Goal: Information Seeking & Learning: Check status

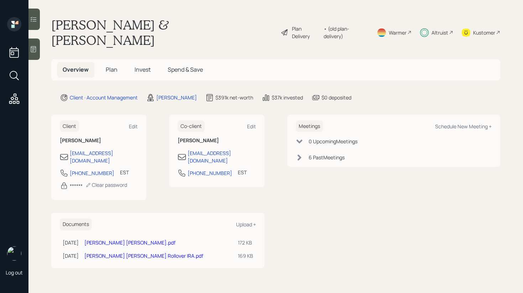
click at [143, 65] on span "Invest" at bounding box center [143, 69] width 16 height 8
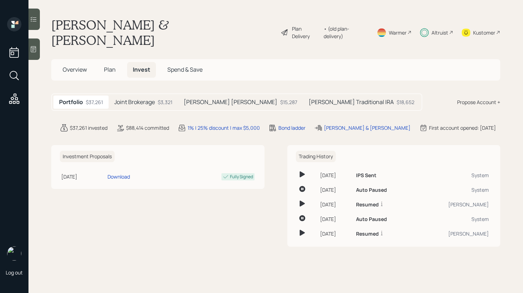
click at [32, 26] on div at bounding box center [33, 19] width 11 height 21
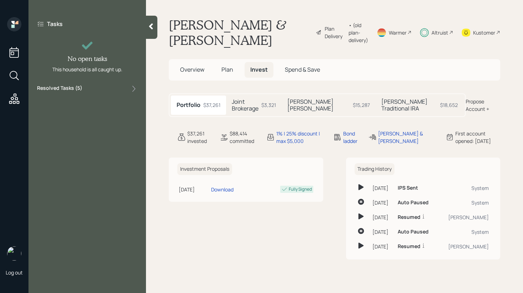
click at [95, 87] on div "Resolved Tasks ( 5 )" at bounding box center [87, 88] width 100 height 9
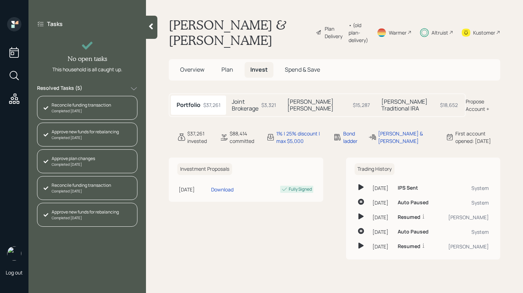
click at [110, 88] on div "Resolved Tasks ( 5 )" at bounding box center [87, 88] width 100 height 9
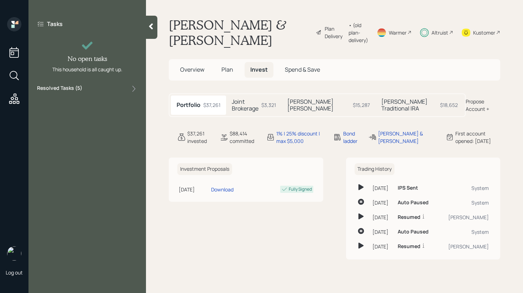
click at [218, 69] on h5 "Plan" at bounding box center [227, 69] width 23 height 15
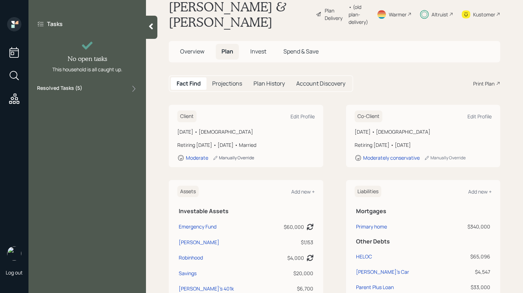
scroll to position [35, 0]
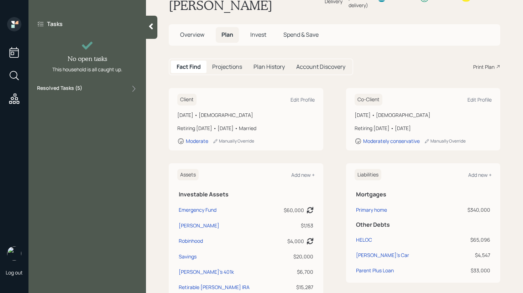
click at [229, 67] on h5 "Projections" at bounding box center [227, 66] width 30 height 7
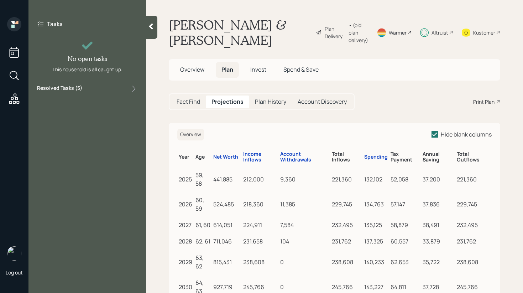
click at [266, 105] on h5 "Plan History" at bounding box center [270, 101] width 31 height 7
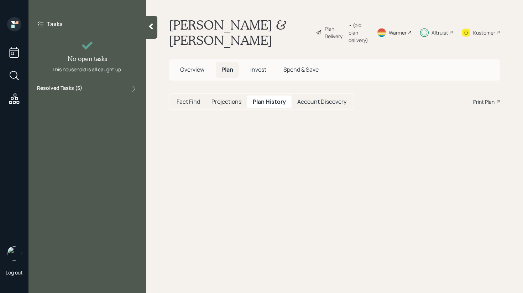
select select "48513bba-b22f-4d83-931b-4264c96eefac"
select select "06c936e2-697b-4141-8faa-70c040642c78"
select select "172e4857-f6e7-4747-ac0d-9df72f27e1d1"
select select "2973c491-3a34-4a05-bf54-71603a659789"
select select "dd3c972b-a7b3-41f2-b56e-14e879759fda"
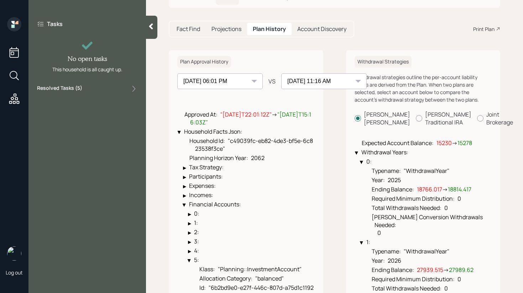
scroll to position [73, 0]
click at [300, 83] on select "[DATE] 09:04 PM [DATE] 09:14 AM [DATE] 06:01 PM [DATE] 11:16 AM" at bounding box center [323, 81] width 85 height 16
click at [281, 73] on select "[DATE] 09:04 PM [DATE] 09:14 AM [DATE] 06:01 PM [DATE] 11:16 AM" at bounding box center [323, 81] width 85 height 16
click at [255, 82] on select "[DATE] 09:04 PM [DATE] 09:14 AM [DATE] 06:01 PM [DATE] 11:16 AM" at bounding box center [219, 81] width 85 height 16
select select "e8bb1370-5e0d-46d0-8ec5-b1f0a060e921"
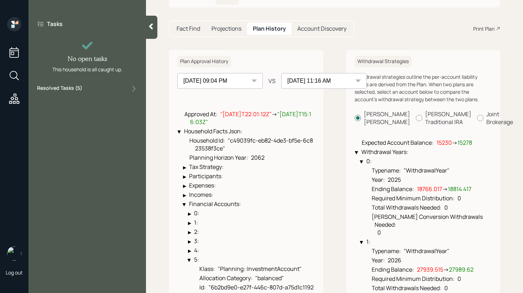
click at [177, 73] on select "[DATE] 09:04 PM [DATE] 09:14 AM [DATE] 06:01 PM [DATE] 11:16 AM" at bounding box center [219, 81] width 85 height 16
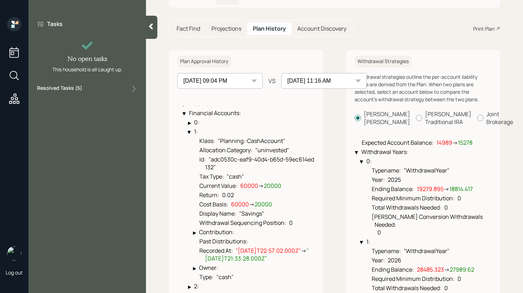
scroll to position [555, 0]
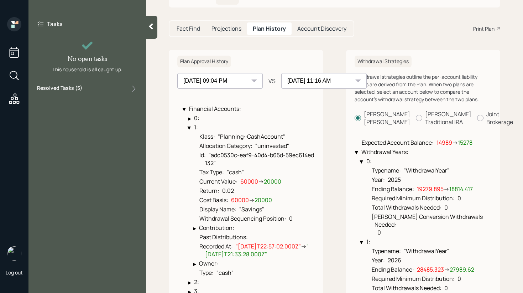
click at [153, 24] on icon at bounding box center [150, 26] width 7 height 7
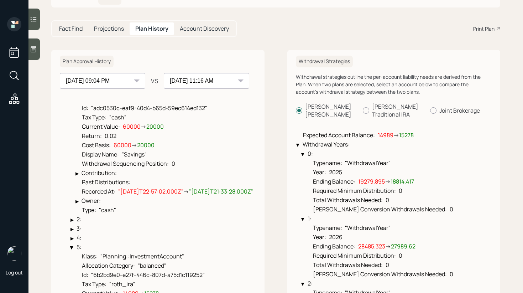
scroll to position [509, 0]
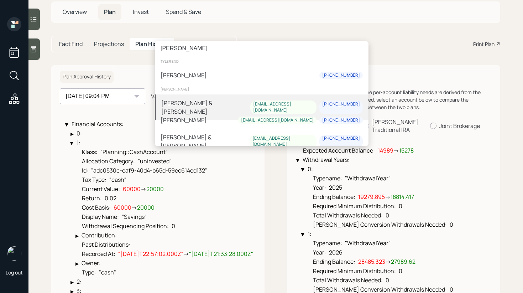
type input "[PERSON_NAME]"
click at [219, 106] on div "[PERSON_NAME] & [PERSON_NAME]" at bounding box center [205, 107] width 89 height 17
